Goal: Transaction & Acquisition: Download file/media

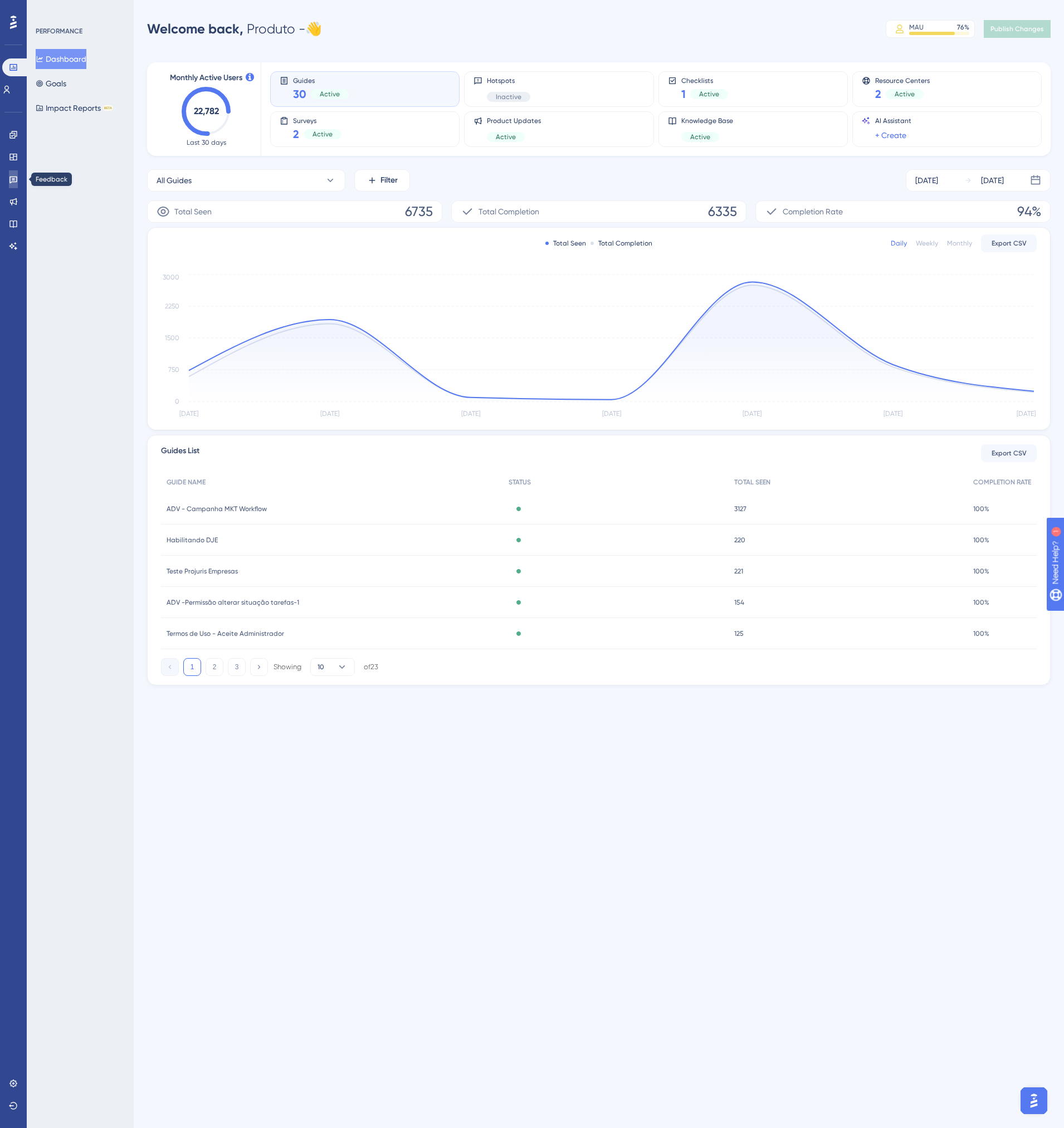
click at [12, 180] on icon at bounding box center [13, 179] width 9 height 9
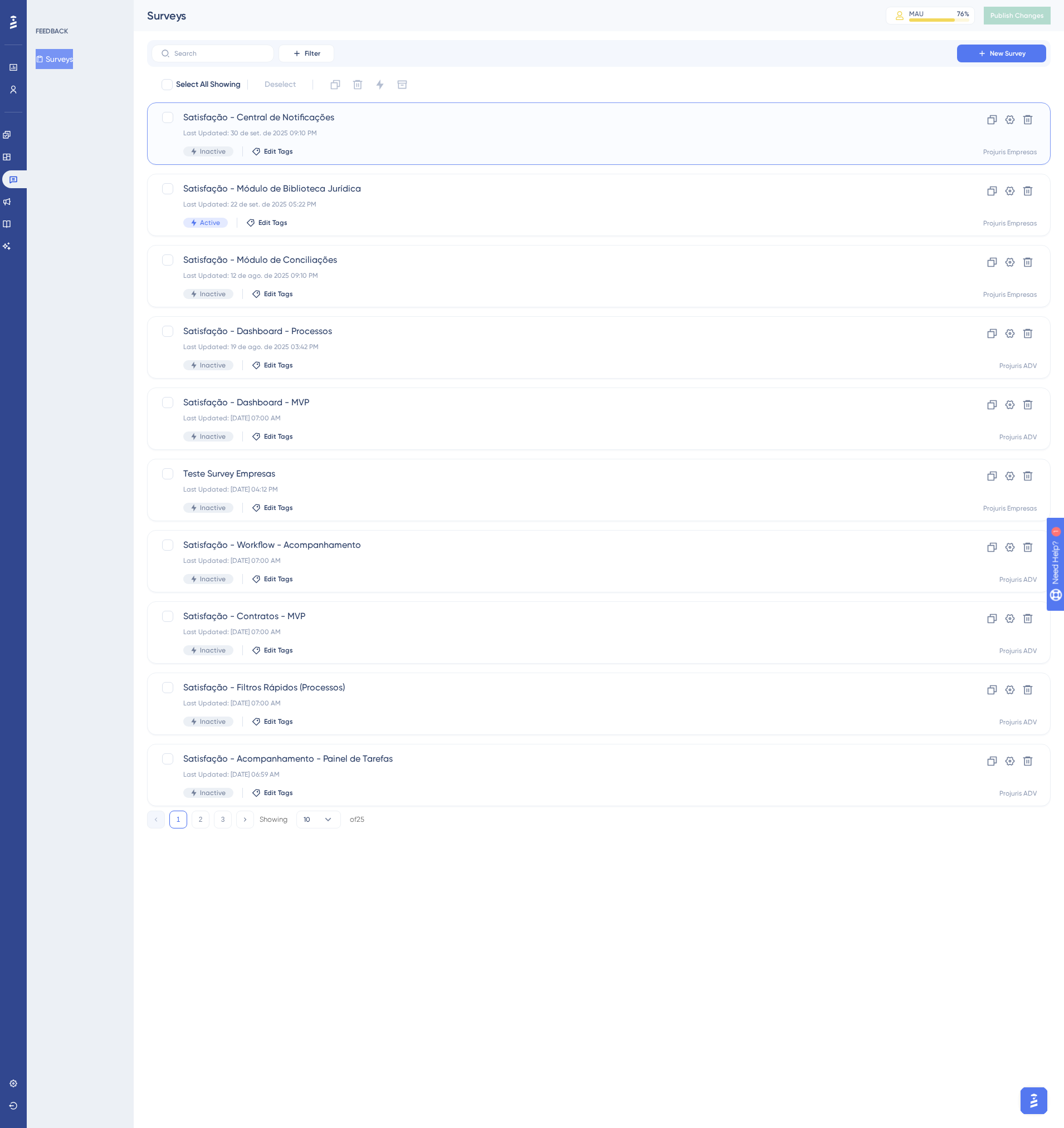
click at [450, 133] on div "Last Updated: 30 de set. de 2025 09:10 PM" at bounding box center [554, 133] width 742 height 9
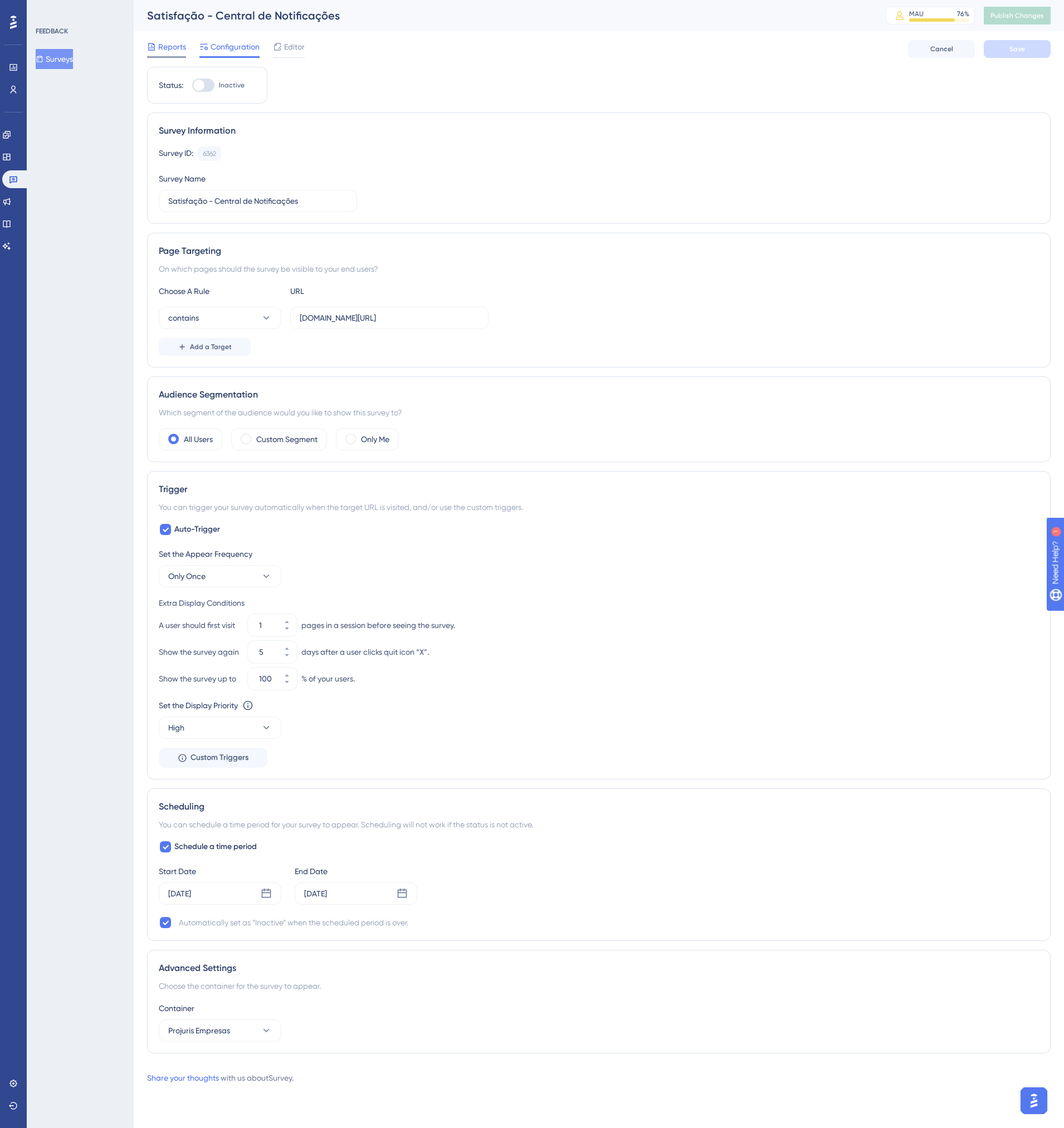
click at [157, 51] on div "Reports" at bounding box center [167, 46] width 39 height 13
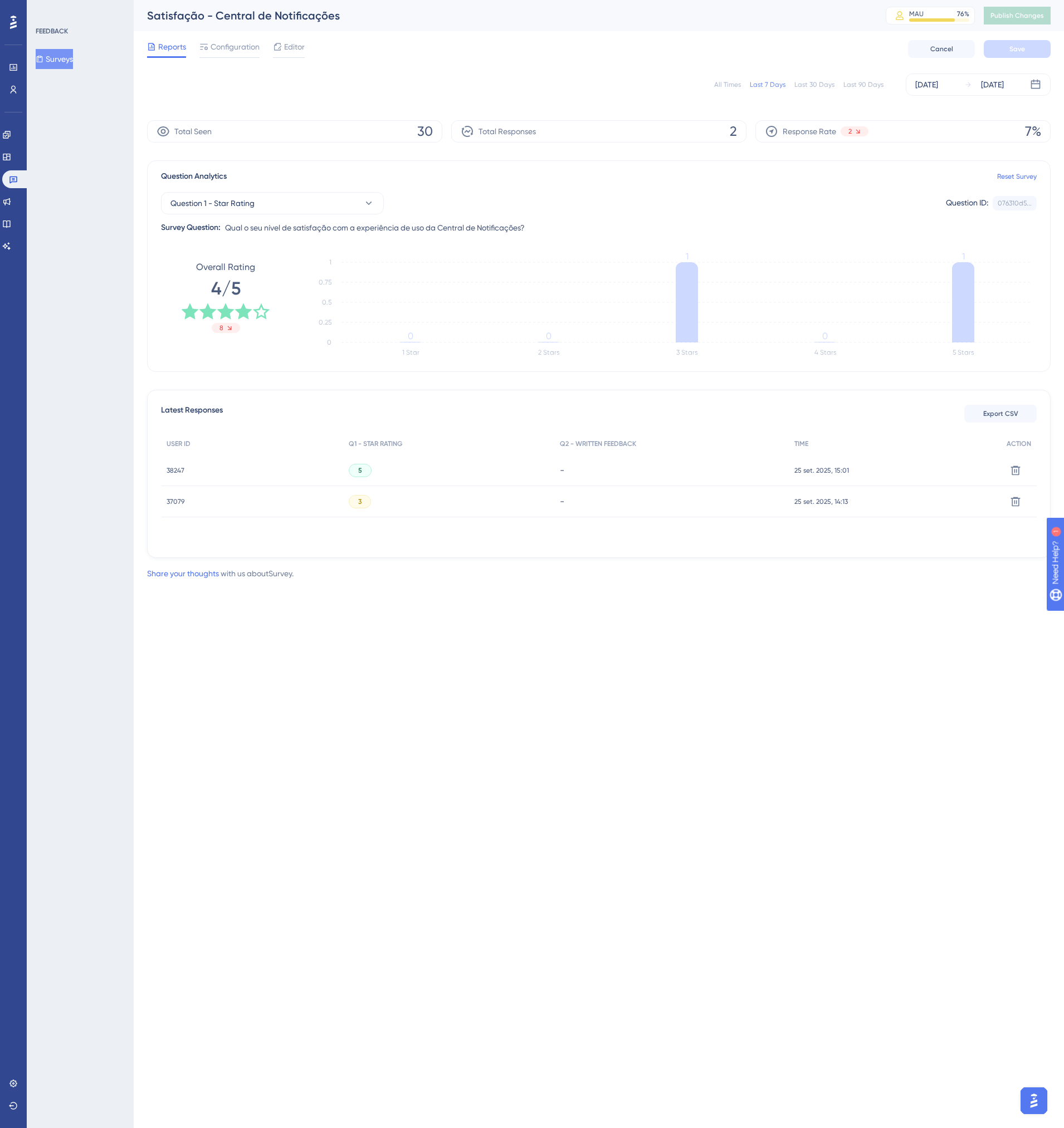
click at [727, 85] on div "All Times" at bounding box center [727, 85] width 27 height 9
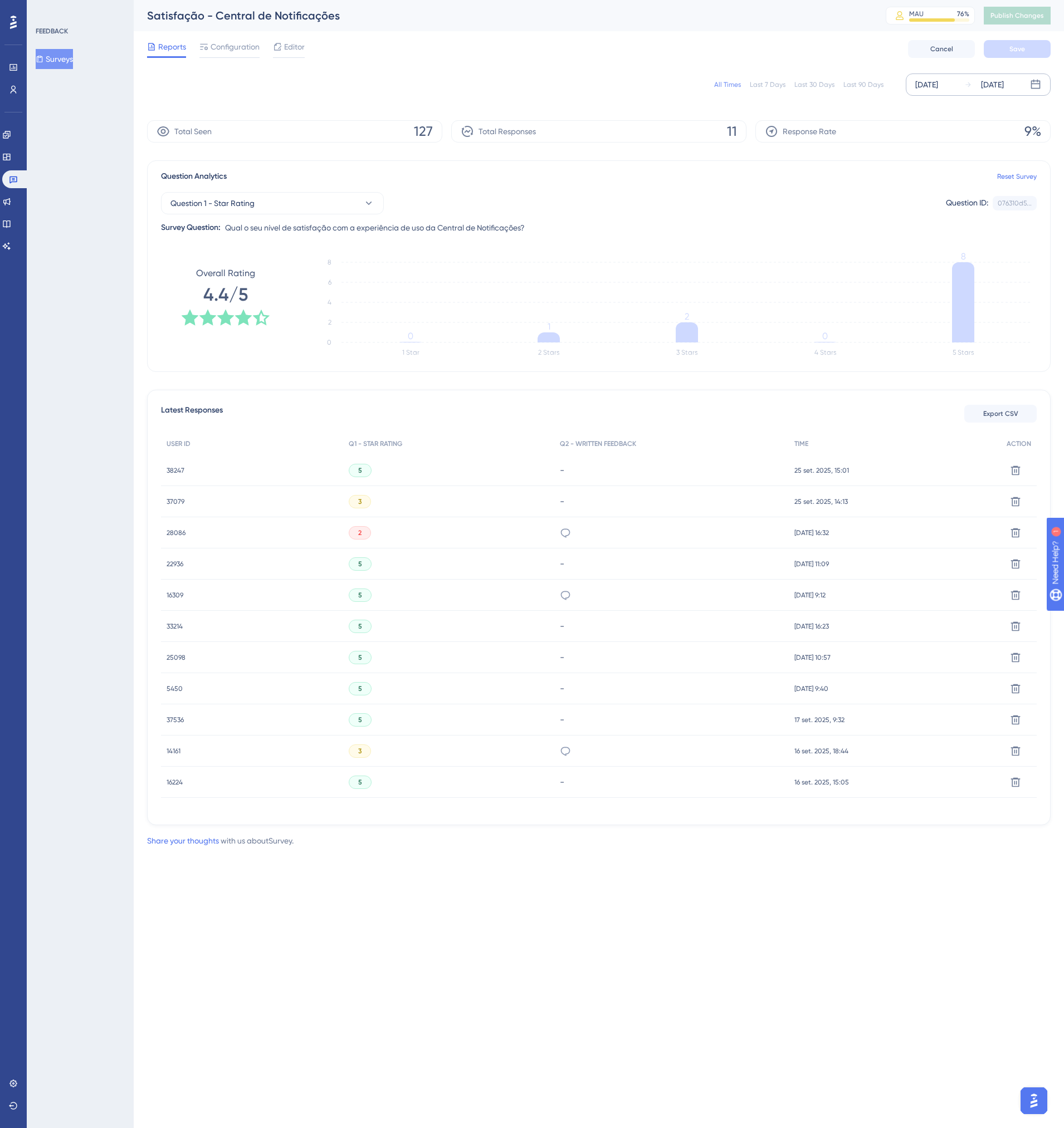
click at [1031, 89] on div "[DATE] [DATE]" at bounding box center [978, 85] width 145 height 22
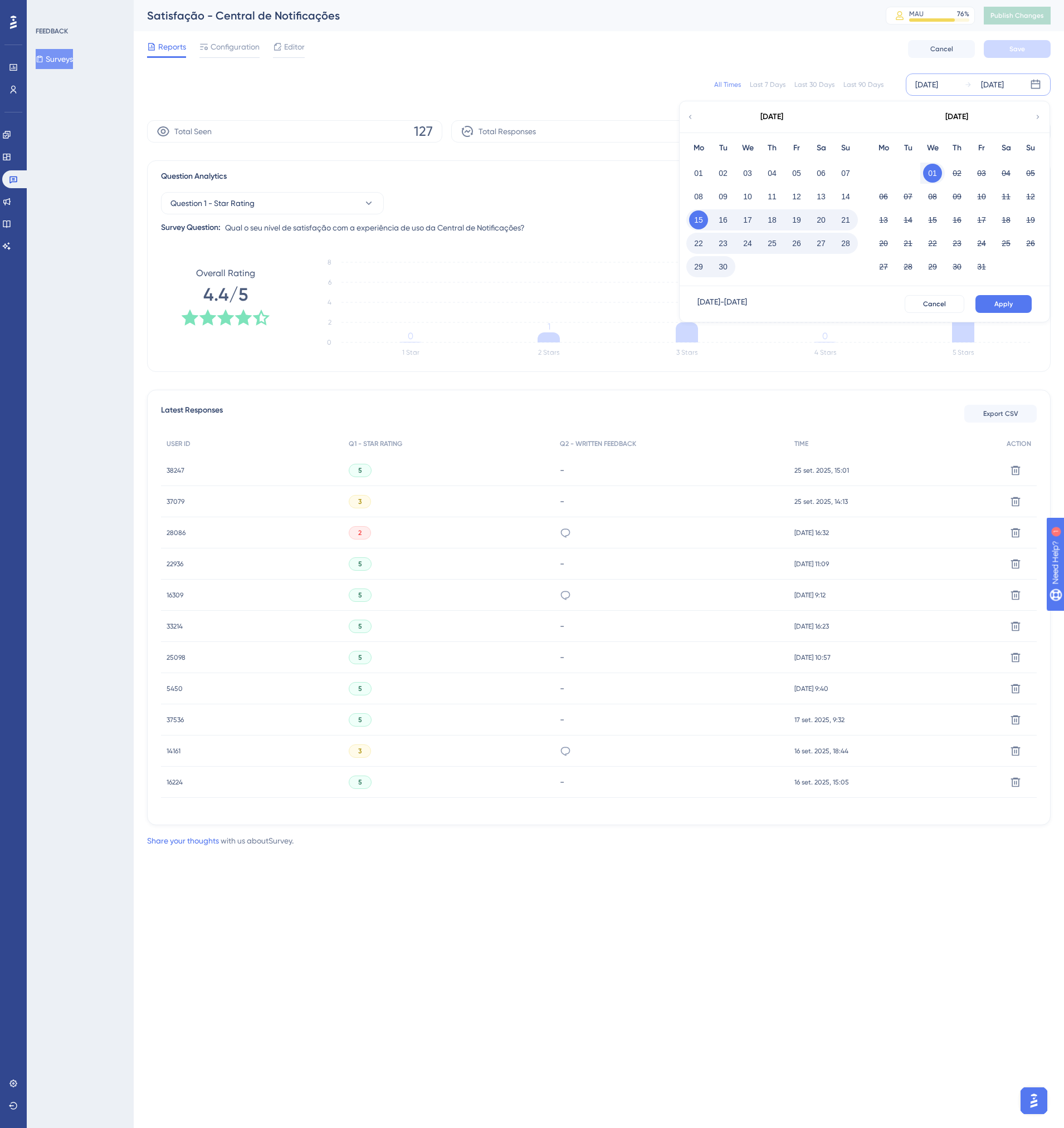
click at [728, 263] on button "30" at bounding box center [723, 267] width 19 height 19
click at [949, 305] on button "Cancel" at bounding box center [934, 304] width 60 height 18
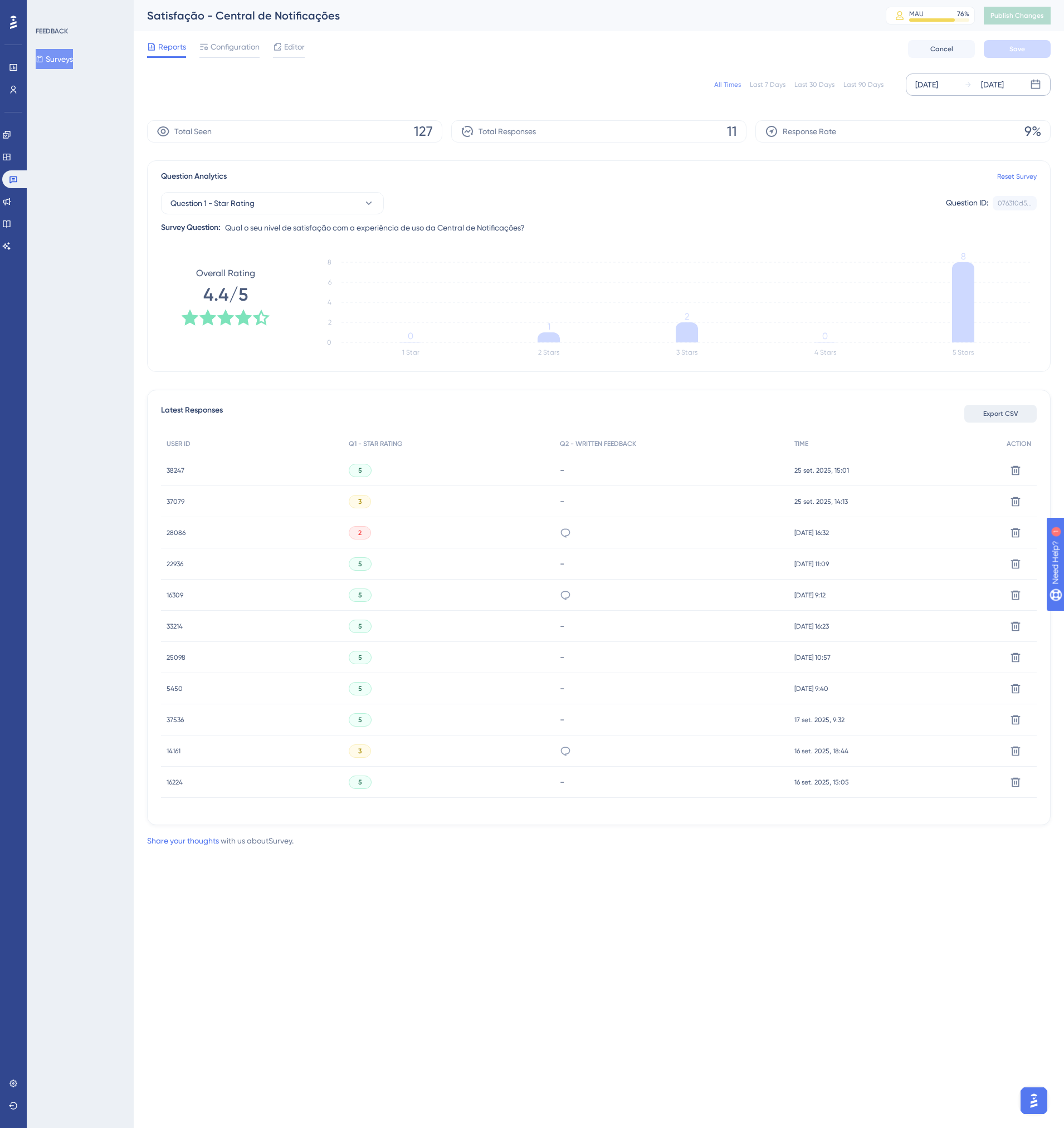
click at [993, 417] on span "Export CSV" at bounding box center [1000, 413] width 35 height 9
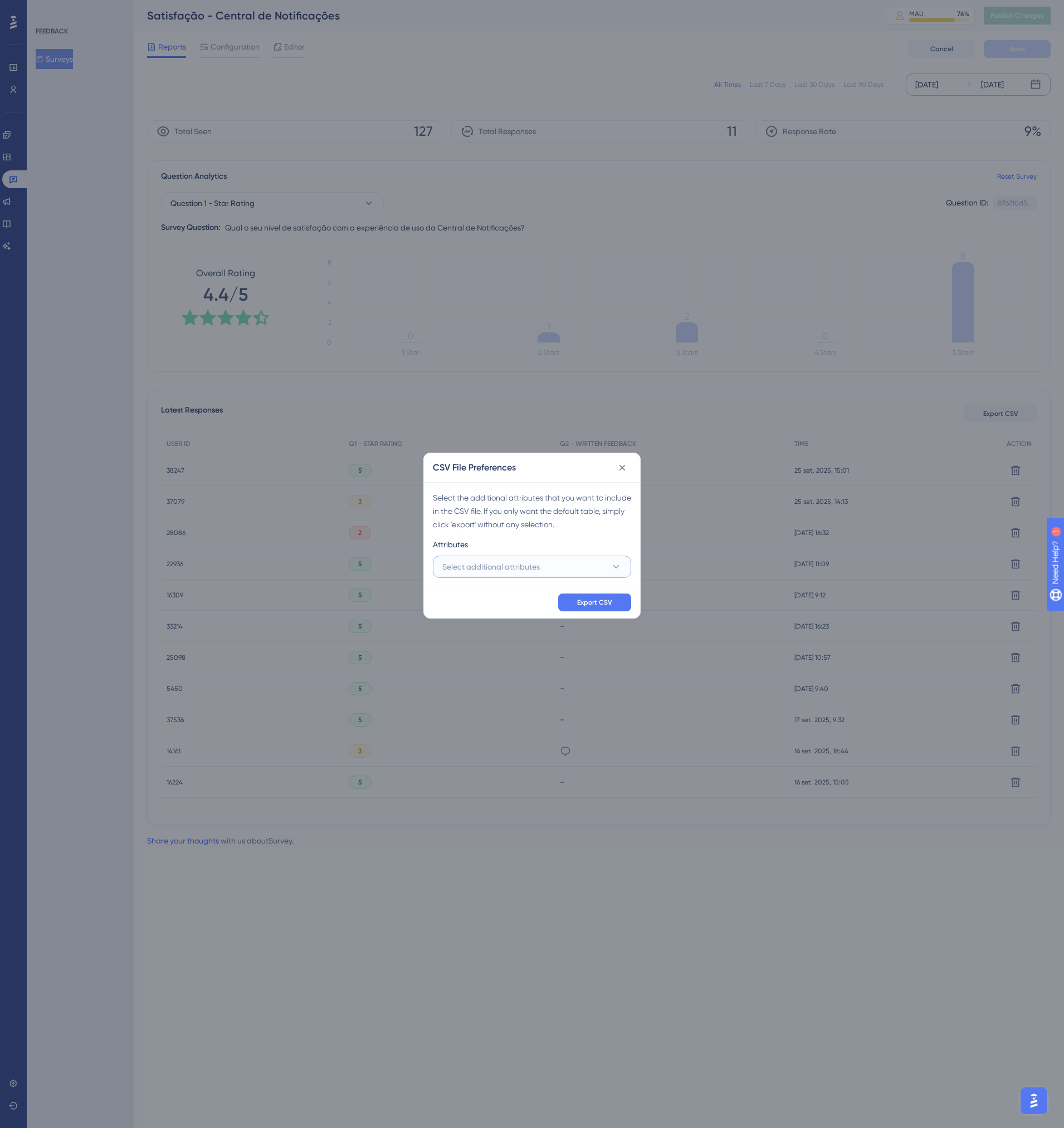
click at [596, 561] on button "Select additional attributes" at bounding box center [532, 567] width 198 height 22
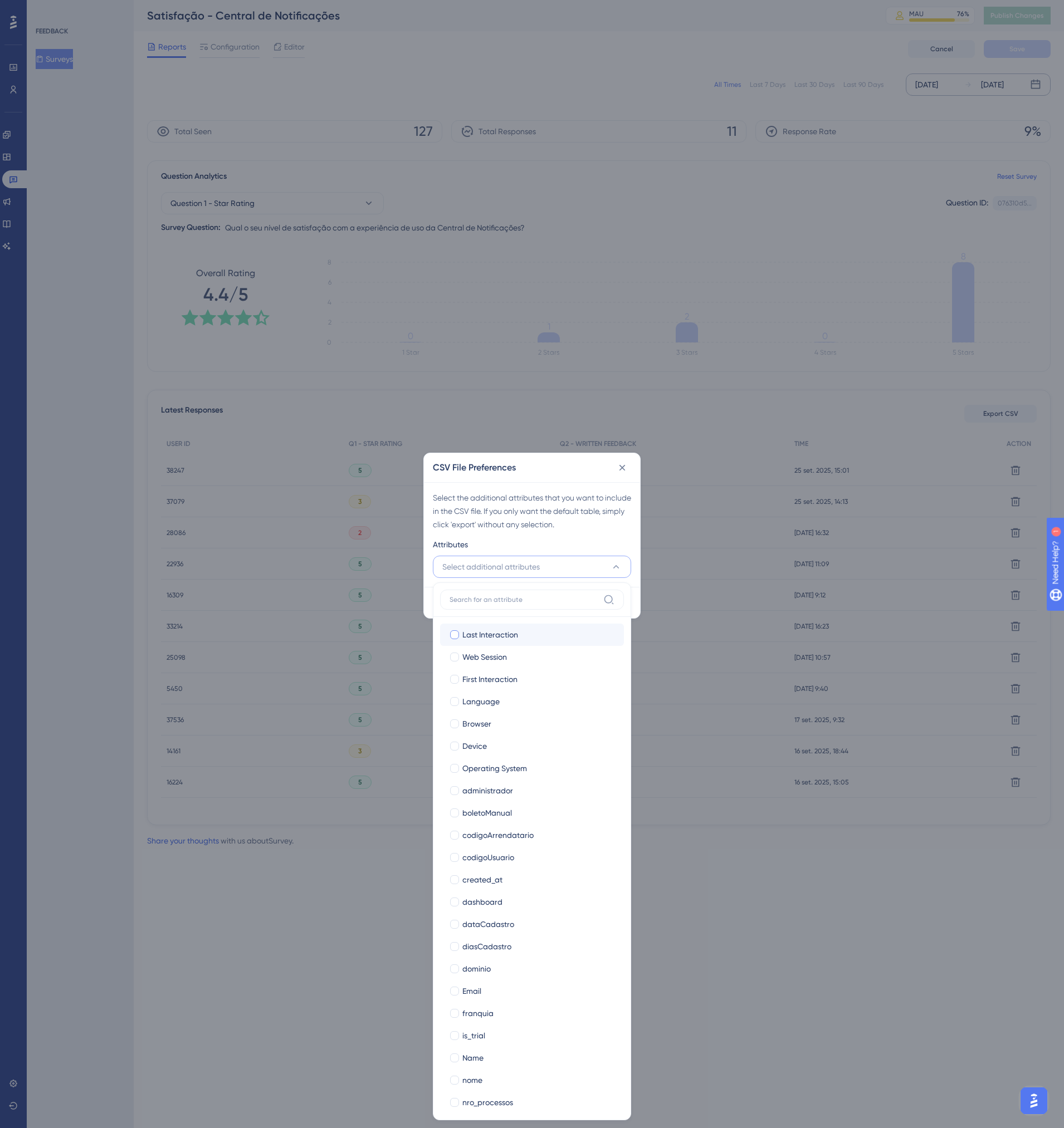
click at [475, 639] on span "Last Interaction" at bounding box center [490, 634] width 56 height 13
checkbox input "true"
click at [493, 655] on span "Web Session" at bounding box center [484, 657] width 44 height 13
checkbox input "true"
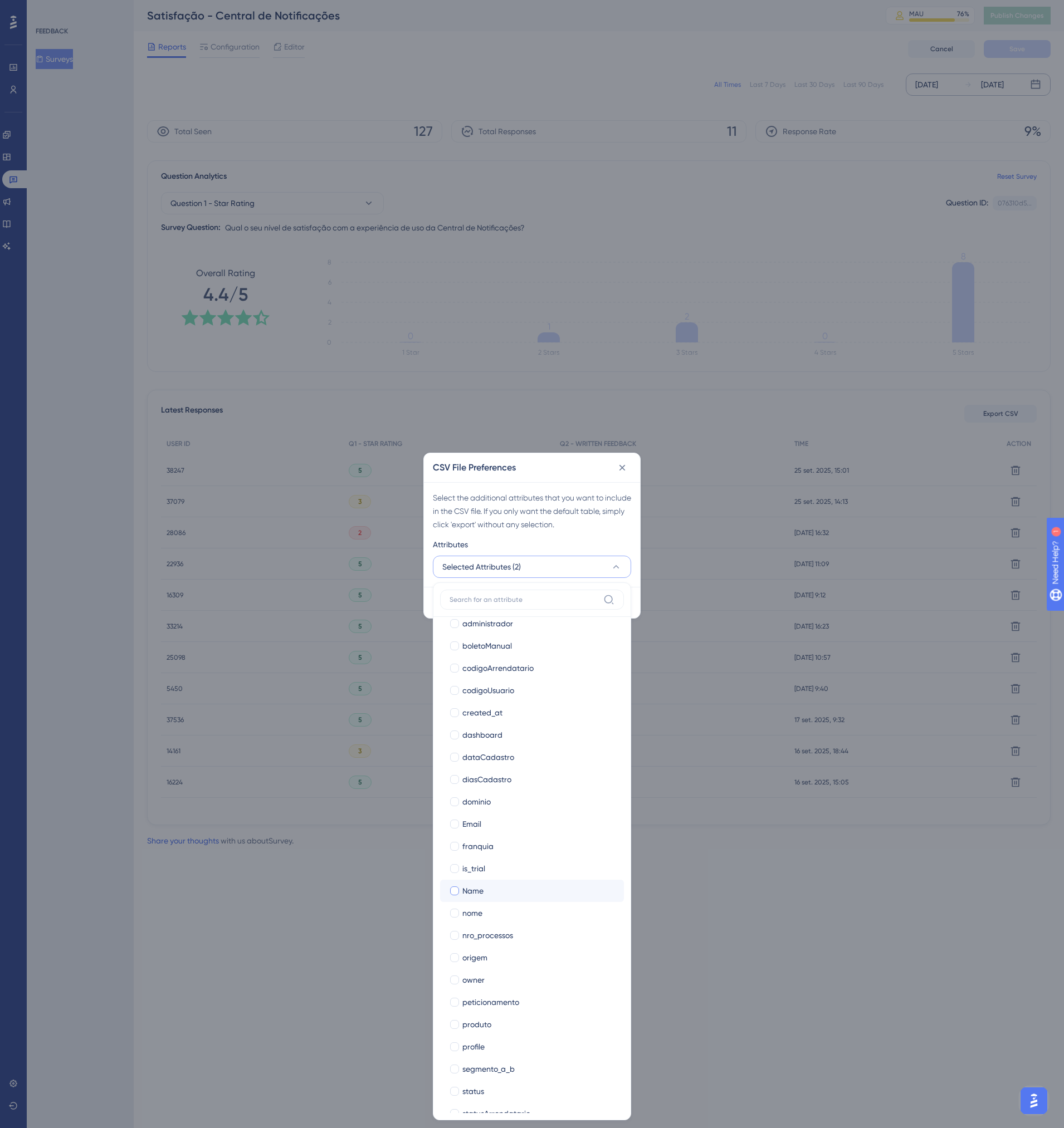
click at [458, 890] on div at bounding box center [455, 891] width 9 height 9
checkbox input "true"
click at [459, 826] on div at bounding box center [455, 824] width 11 height 11
checkbox input "true"
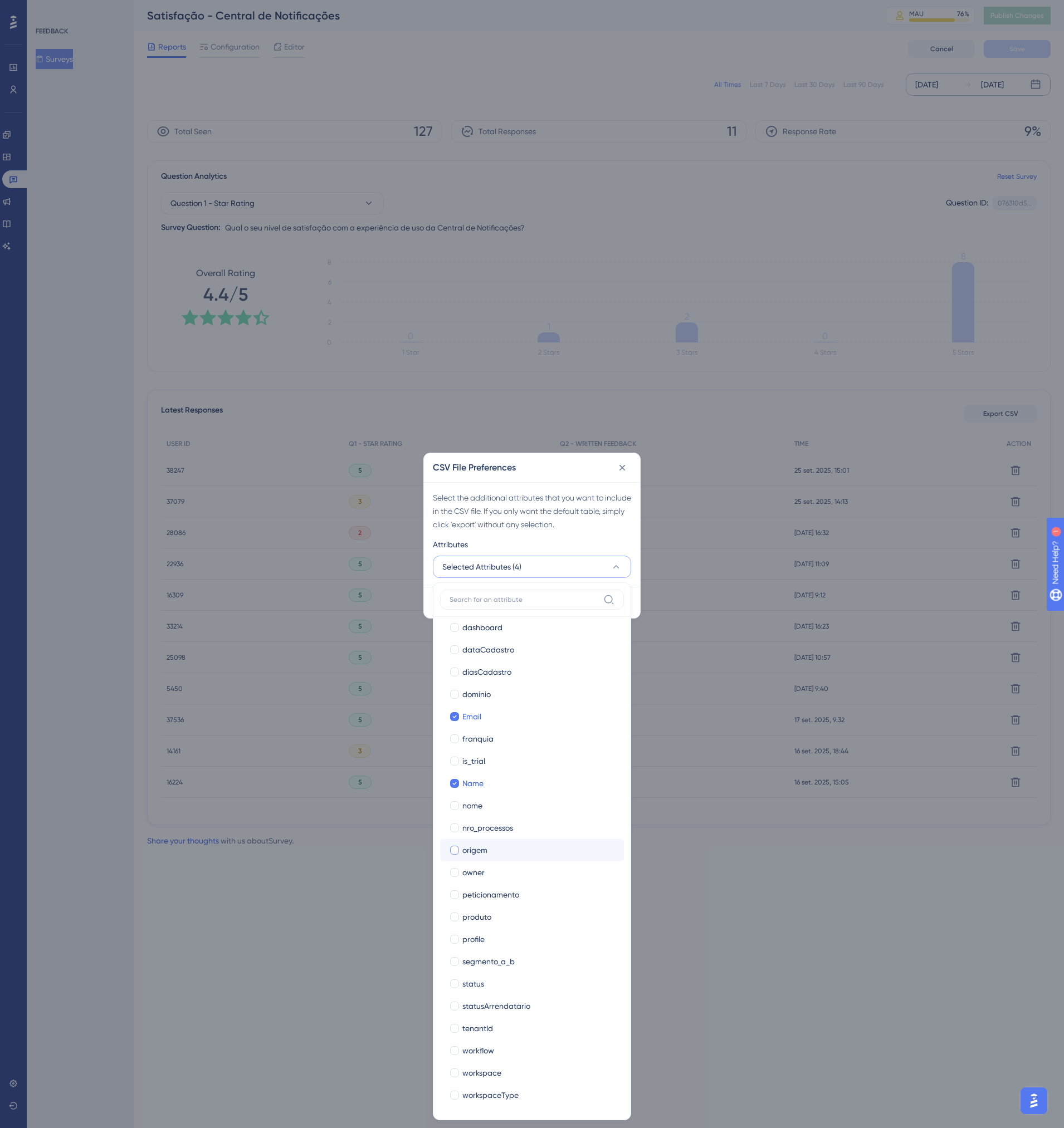
click at [461, 849] on label "origem" at bounding box center [532, 850] width 166 height 13
checkbox input "true"
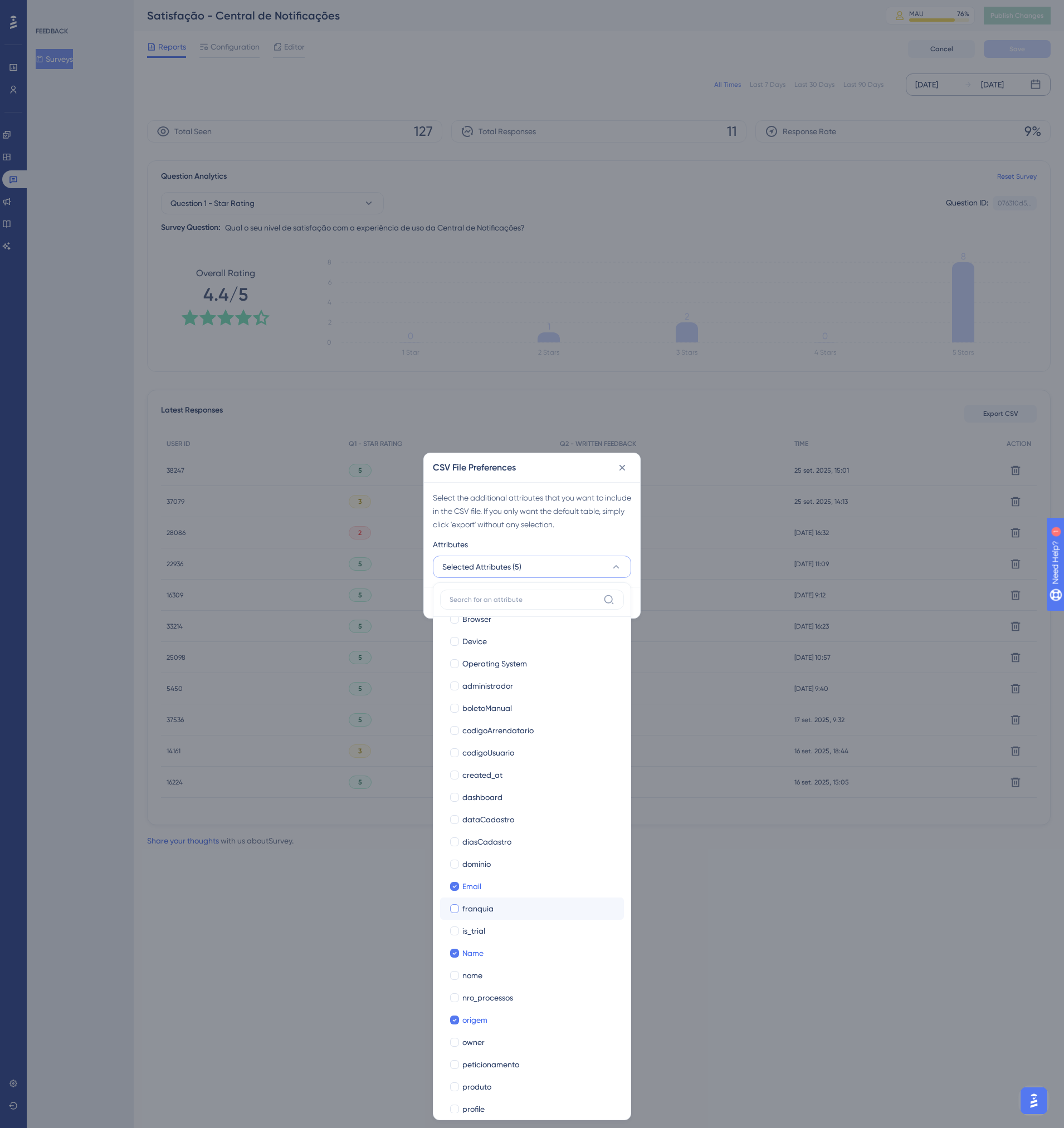
scroll to position [112, 0]
click at [454, 817] on div at bounding box center [455, 813] width 9 height 9
checkbox input "true"
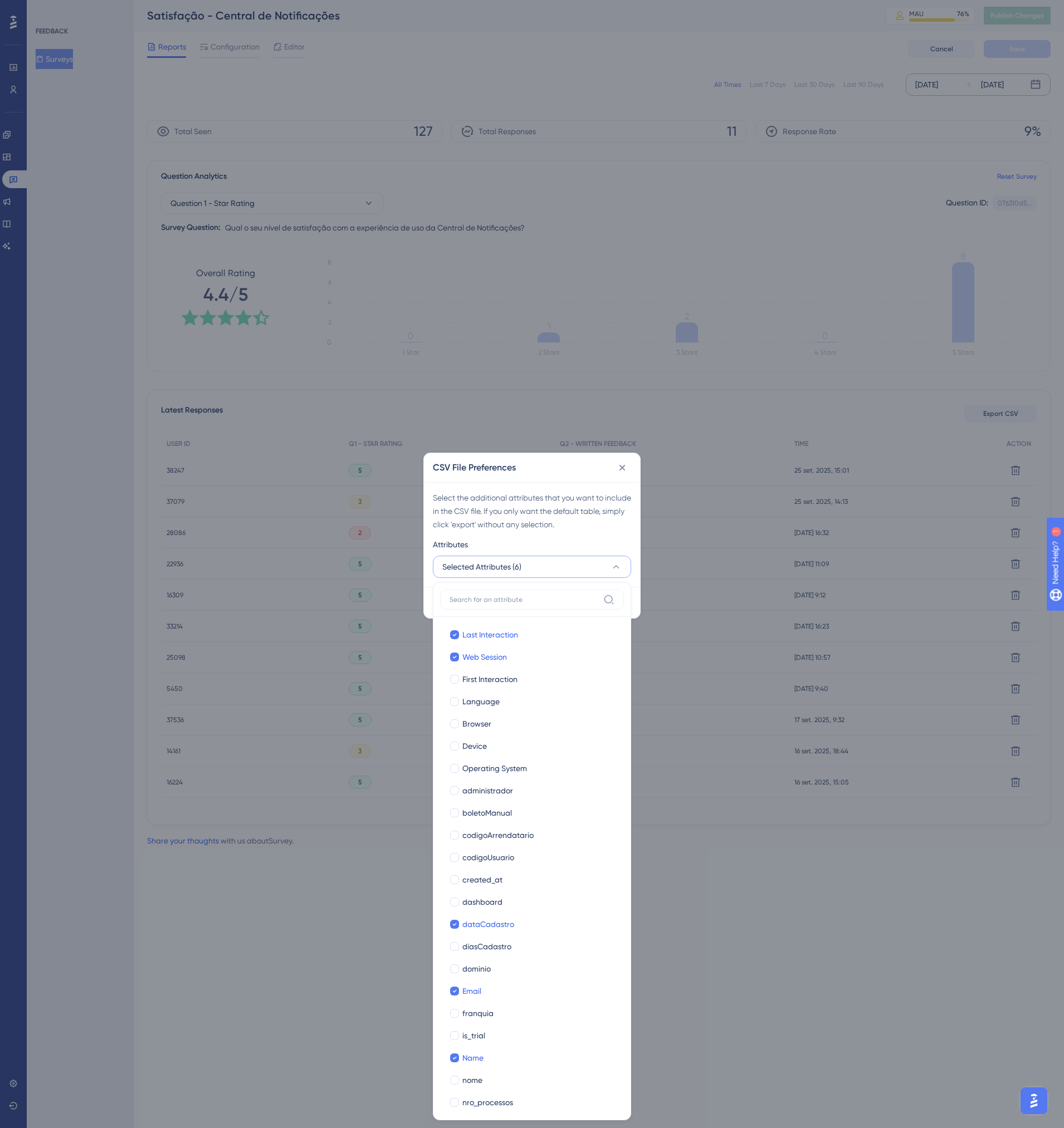
click at [576, 534] on div "Select the additional attributes that you want to include in the CSV file. If y…" at bounding box center [532, 534] width 216 height 105
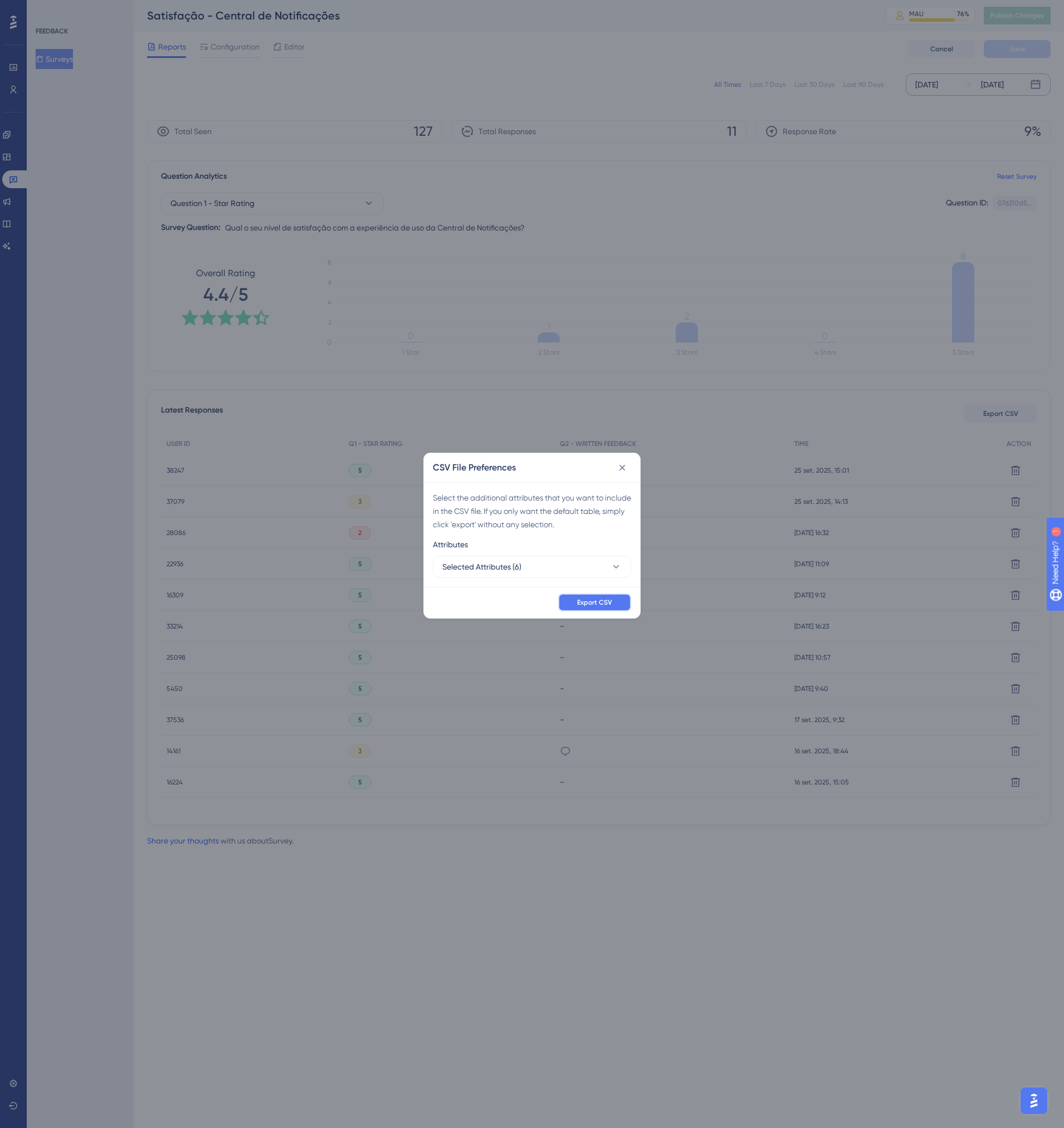
click at [591, 603] on span "Export CSV" at bounding box center [594, 602] width 35 height 9
